Goal: Information Seeking & Learning: Learn about a topic

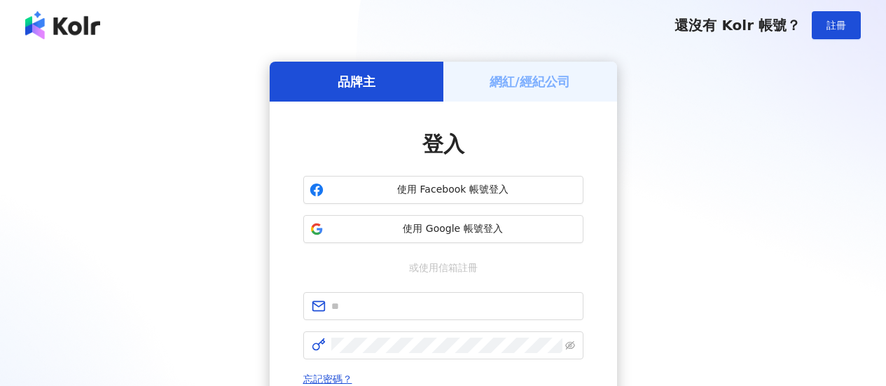
click at [516, 239] on button "使用 Google 帳號登入" at bounding box center [443, 229] width 280 height 28
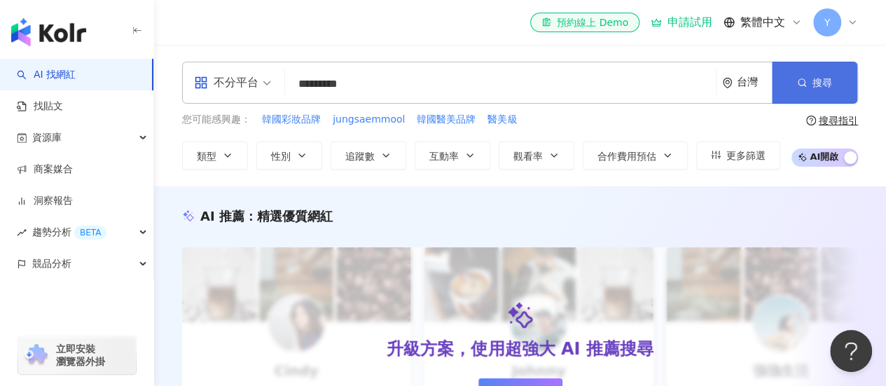
type input "*********"
click at [807, 78] on button "搜尋" at bounding box center [814, 83] width 85 height 42
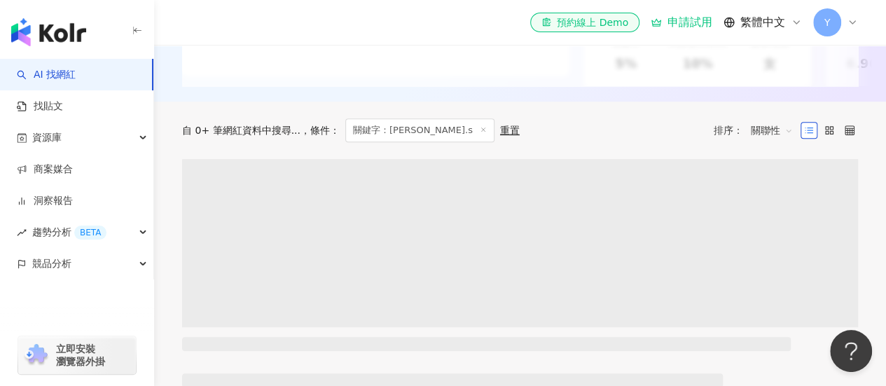
scroll to position [350, 0]
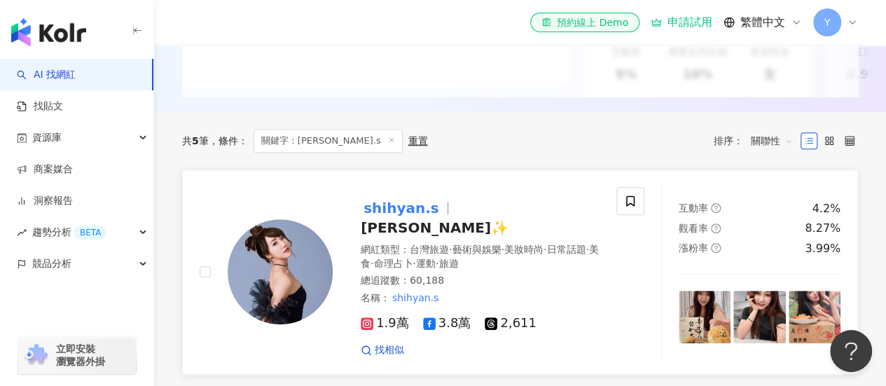
click at [452, 244] on span "·" at bounding box center [450, 249] width 3 height 11
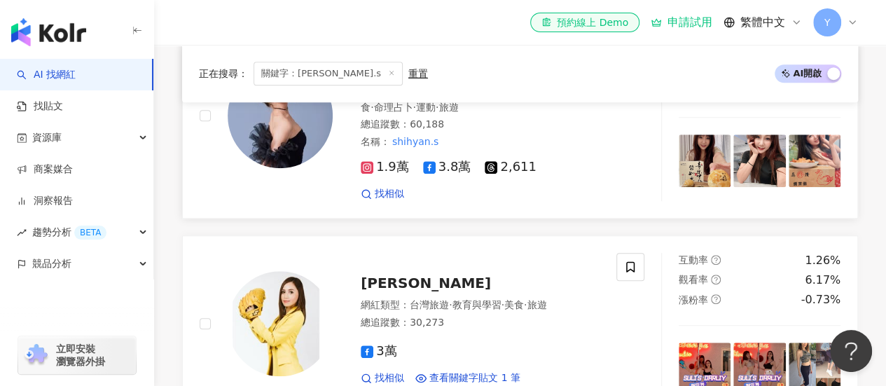
scroll to position [560, 0]
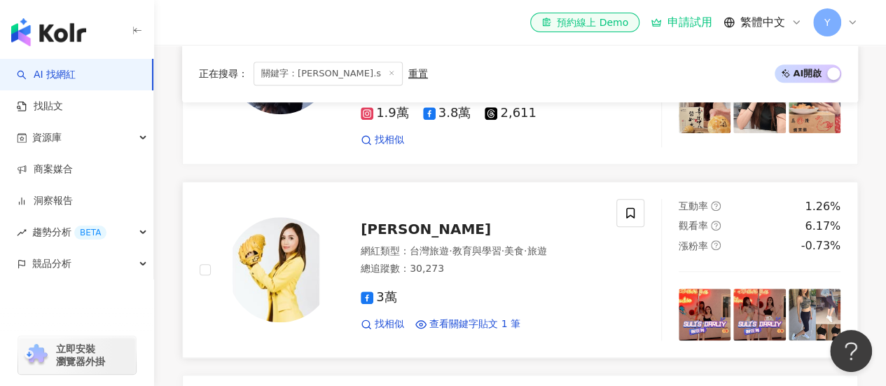
click at [480, 231] on div "Suli 蘇莉 網紅類型 ： 台灣旅遊 · 教育與學習 · 美食 · 旅遊 總追蹤數 ： 30,273 3萬 找相似 查看關鍵字貼文 1 筆" at bounding box center [466, 269] width 267 height 123
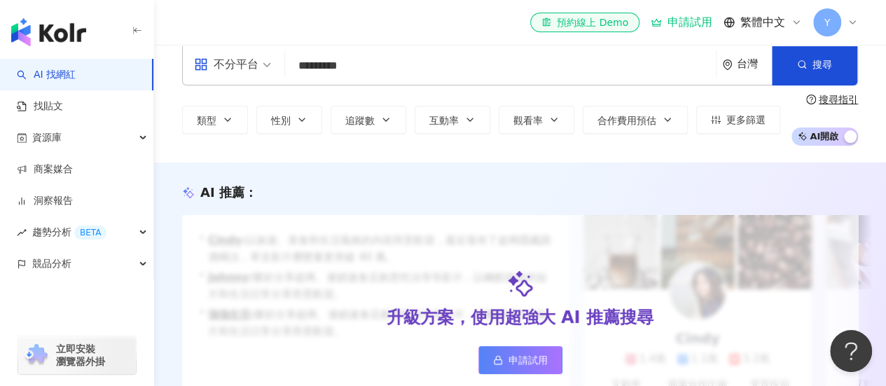
scroll to position [0, 0]
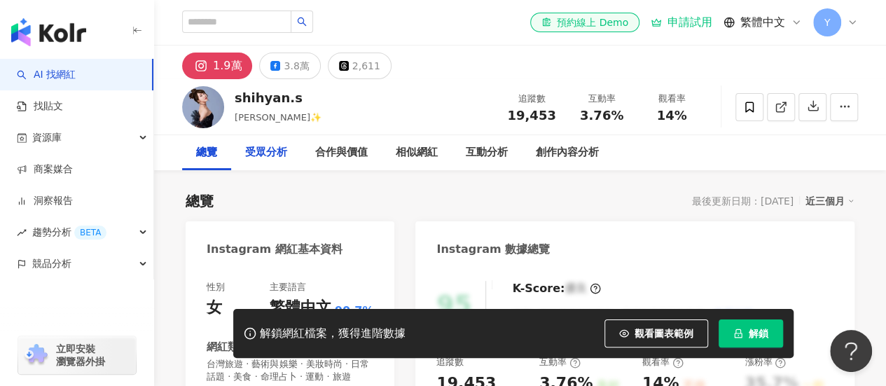
click at [277, 148] on div "受眾分析" at bounding box center [266, 152] width 42 height 17
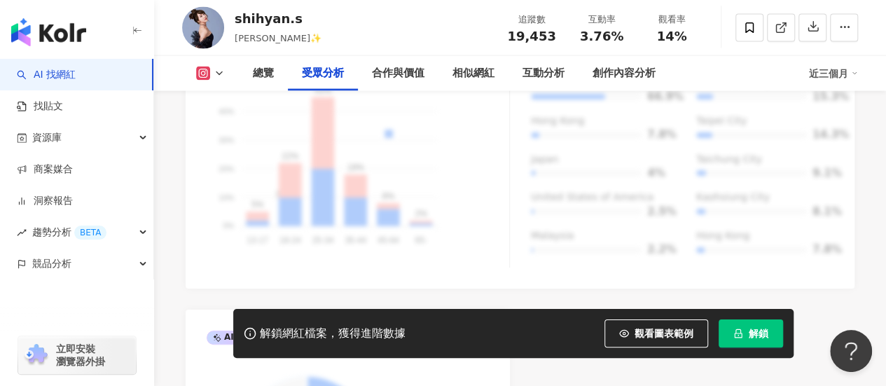
scroll to position [1384, 0]
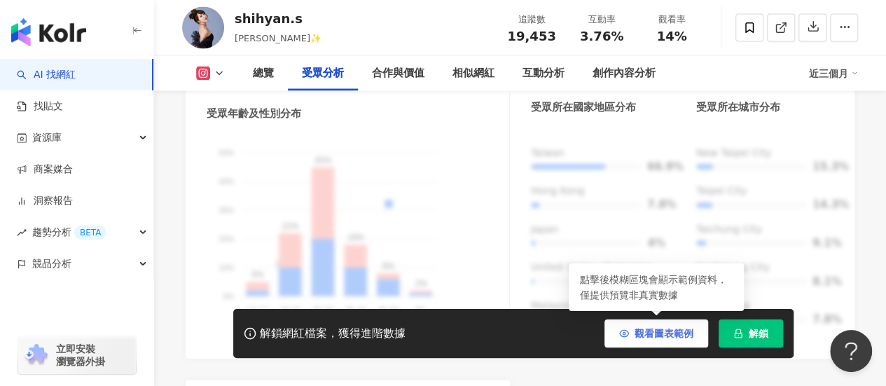
click at [671, 334] on span "觀看圖表範例" at bounding box center [663, 333] width 59 height 11
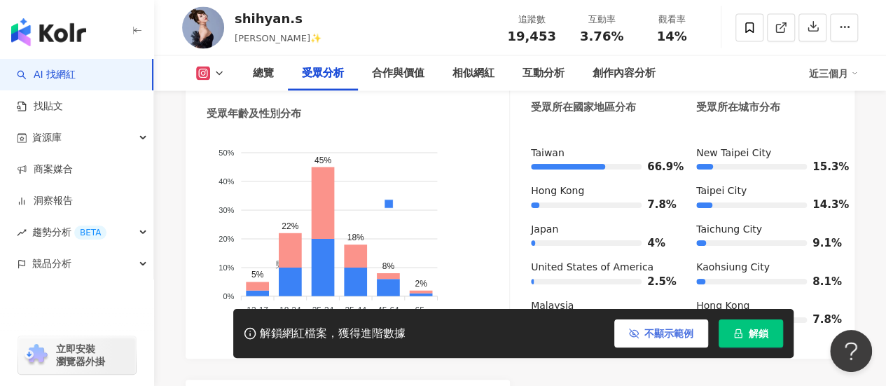
click at [655, 331] on span "不顯示範例" at bounding box center [668, 333] width 49 height 11
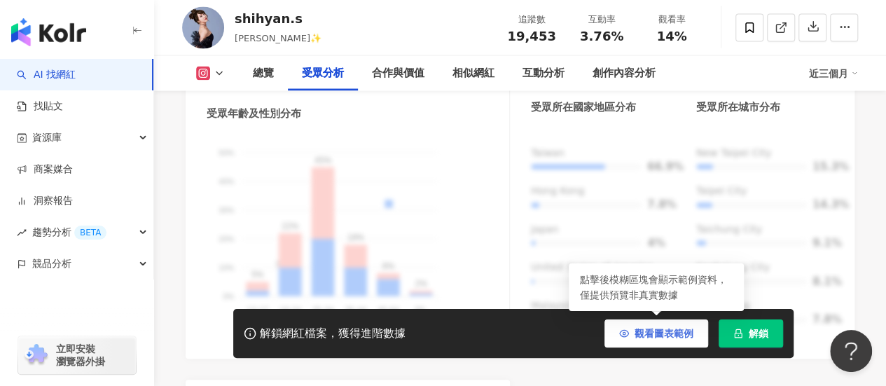
click at [683, 329] on span "觀看圖表範例" at bounding box center [663, 333] width 59 height 11
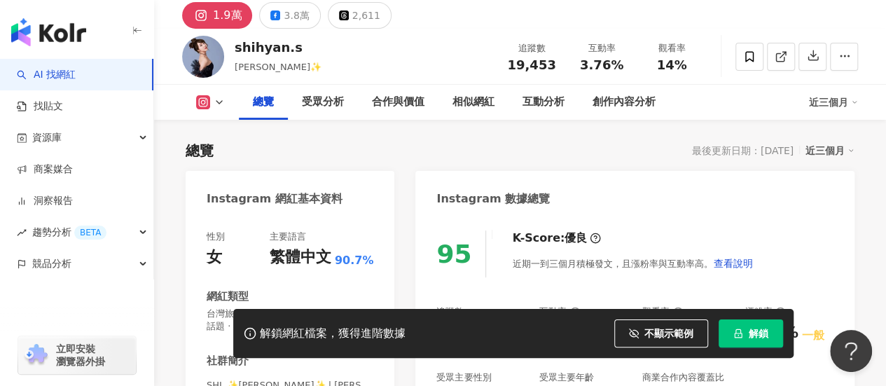
scroll to position [0, 0]
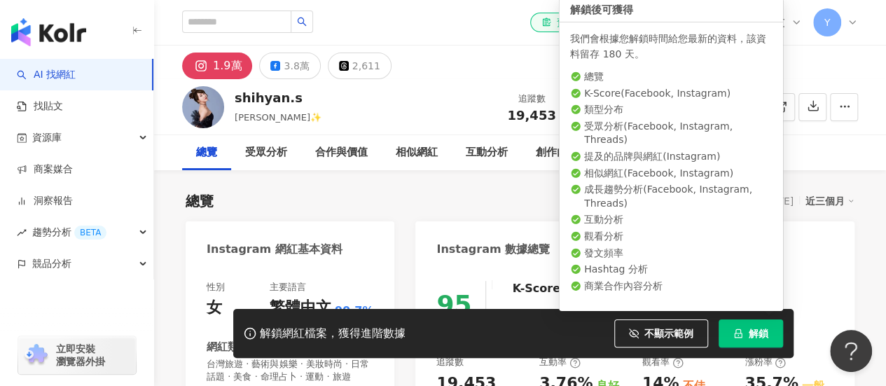
click at [767, 335] on span "解鎖" at bounding box center [759, 333] width 20 height 11
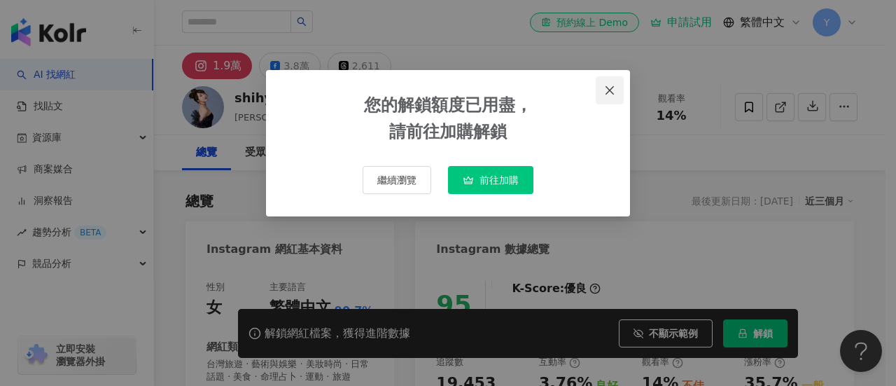
click at [604, 93] on span "Close" at bounding box center [610, 90] width 28 height 11
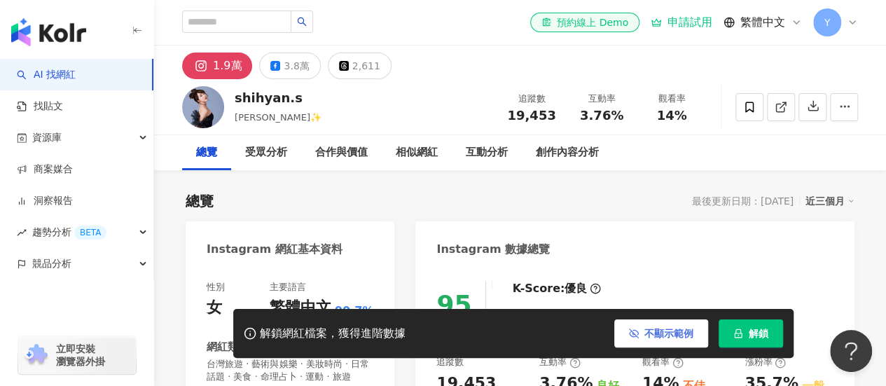
click at [690, 337] on span "不顯示範例" at bounding box center [668, 333] width 49 height 11
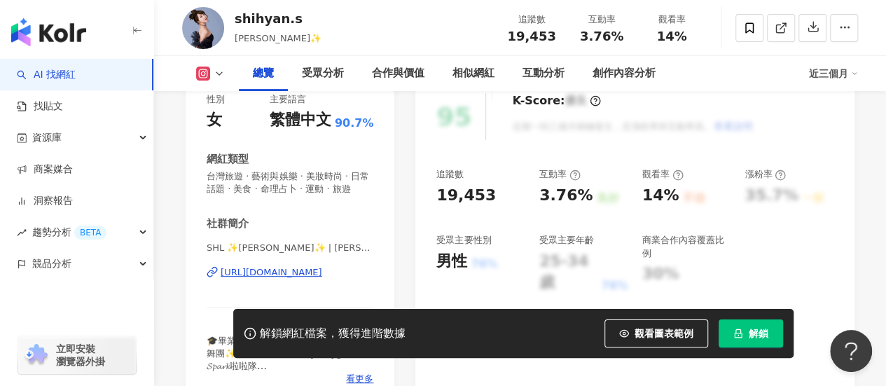
scroll to position [210, 0]
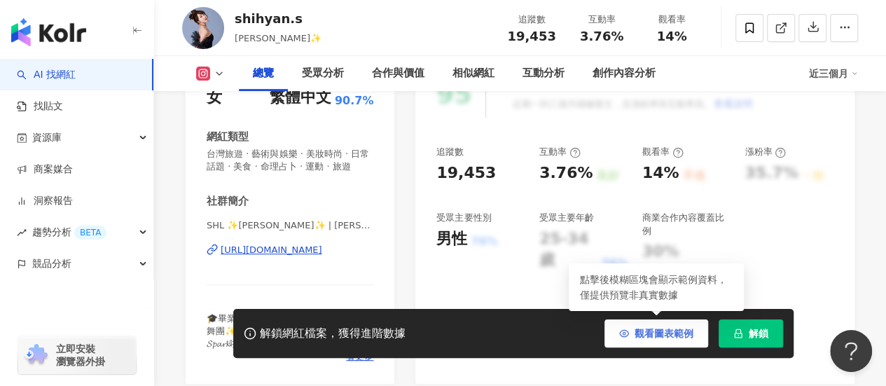
click at [639, 335] on span "觀看圖表範例" at bounding box center [663, 333] width 59 height 11
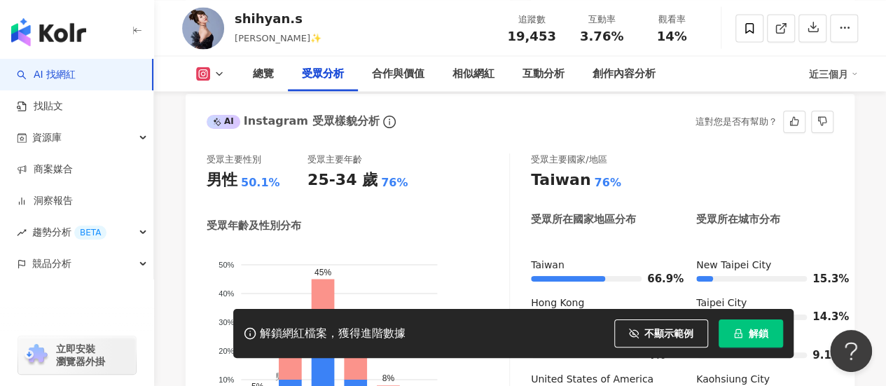
scroll to position [1401, 0]
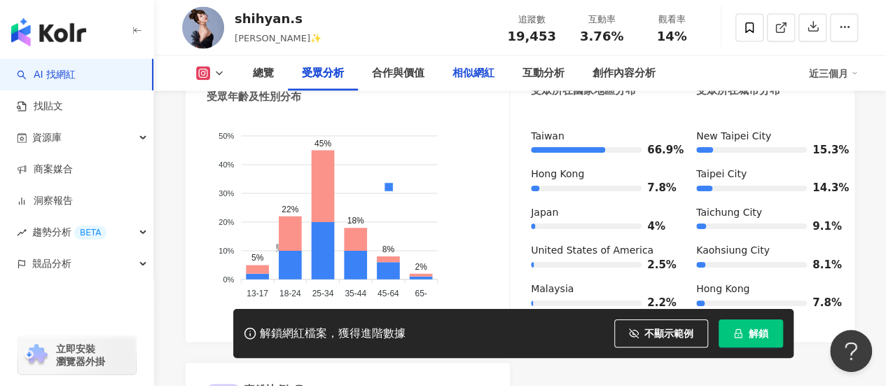
click at [486, 76] on div "相似網紅" at bounding box center [473, 73] width 42 height 17
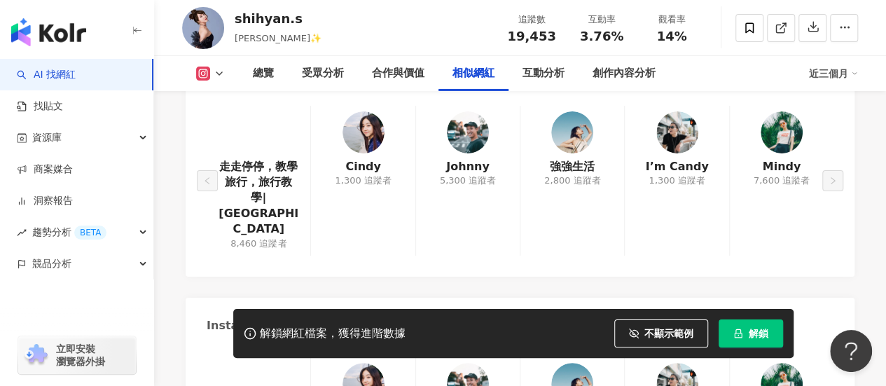
scroll to position [2374, 0]
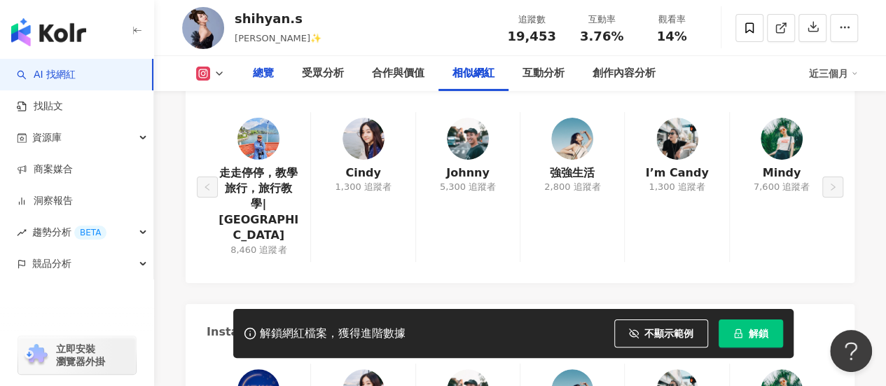
click at [265, 65] on div "總覽" at bounding box center [263, 73] width 21 height 17
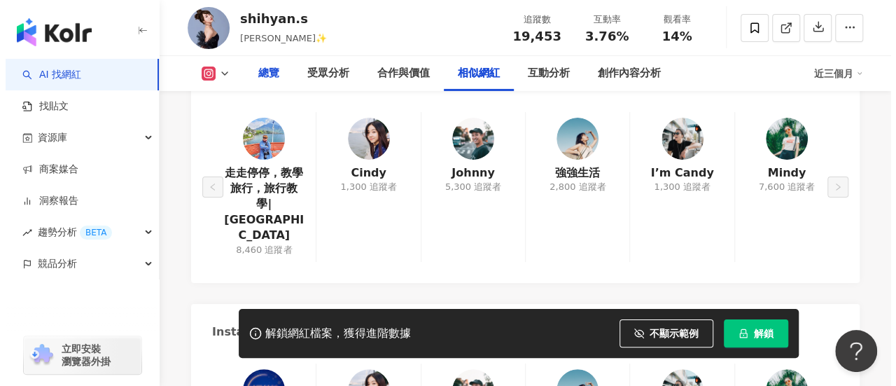
scroll to position [85, 0]
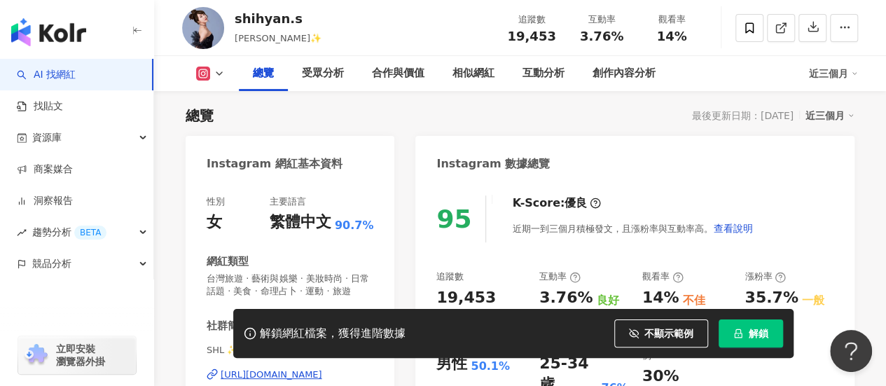
click at [749, 329] on span "解鎖" at bounding box center [759, 333] width 20 height 11
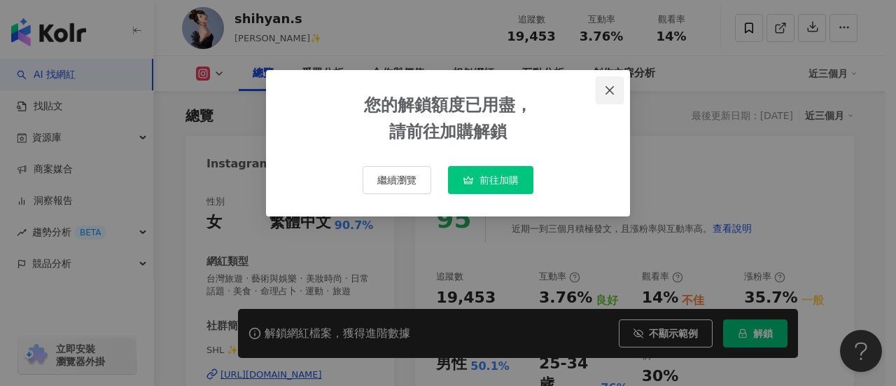
click at [613, 97] on button "Close" at bounding box center [610, 90] width 28 height 28
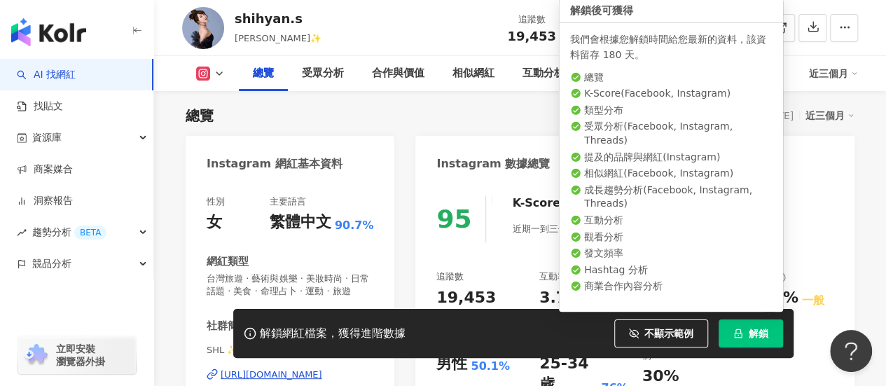
click at [752, 339] on span "解鎖" at bounding box center [759, 333] width 20 height 11
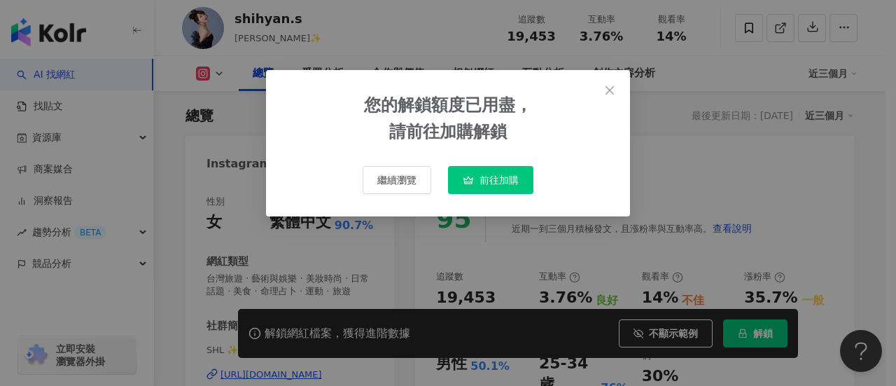
click at [511, 186] on span "前往加購" at bounding box center [499, 179] width 39 height 11
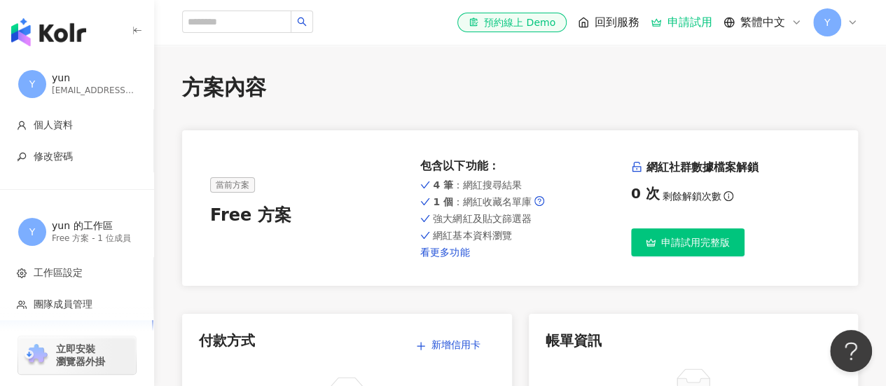
click at [457, 252] on link "看更多功能" at bounding box center [519, 251] width 199 height 11
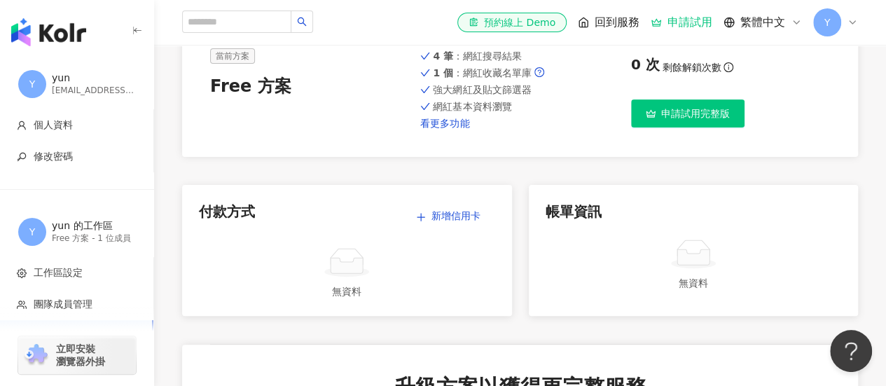
scroll to position [210, 0]
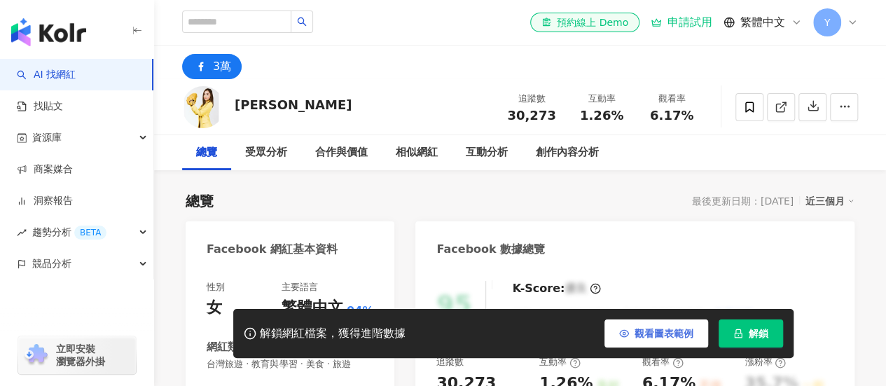
click at [649, 339] on span "觀看圖表範例" at bounding box center [663, 333] width 59 height 11
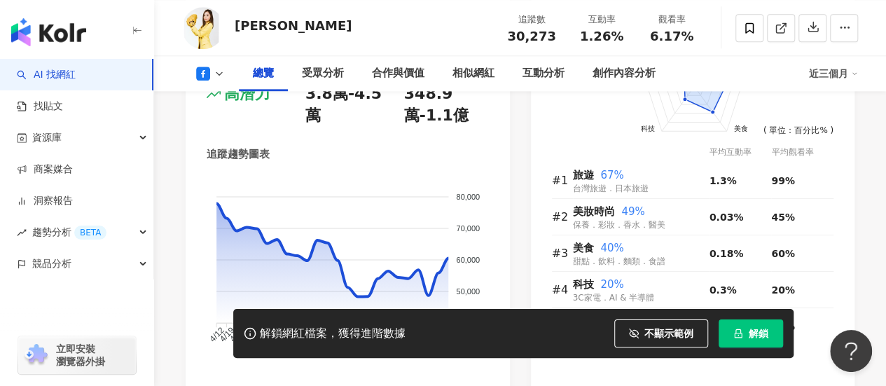
scroll to position [910, 0]
